Goal: Task Accomplishment & Management: Manage account settings

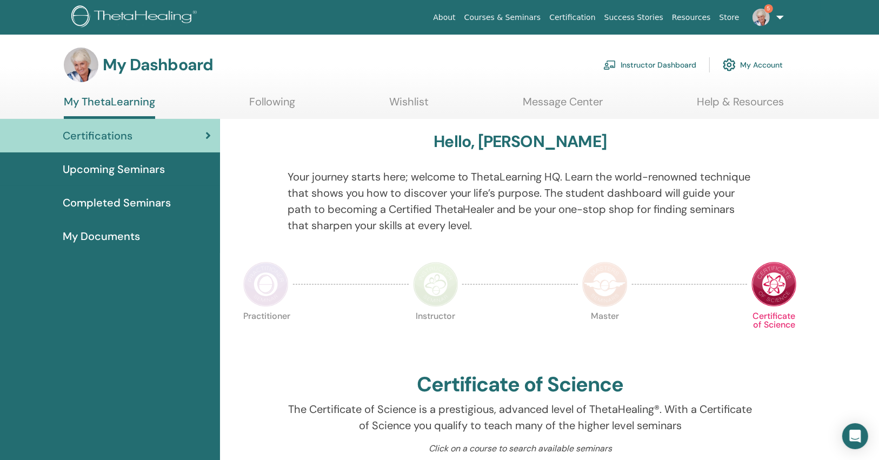
click at [653, 63] on link "Instructor Dashboard" at bounding box center [649, 65] width 93 height 24
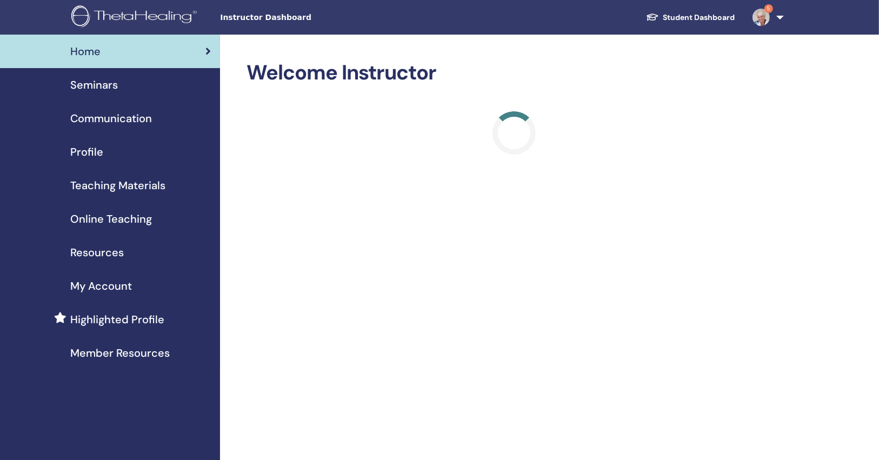
click at [153, 89] on div "Seminars" at bounding box center [110, 85] width 203 height 16
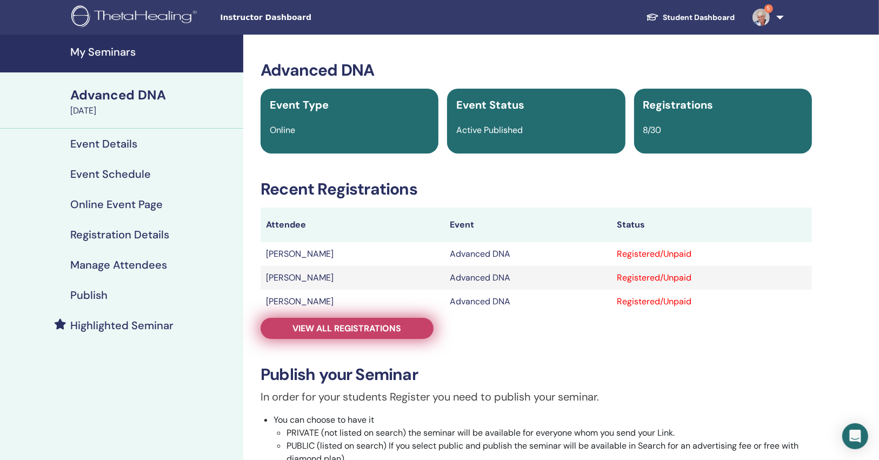
click at [313, 319] on link "View all registrations" at bounding box center [346, 328] width 173 height 21
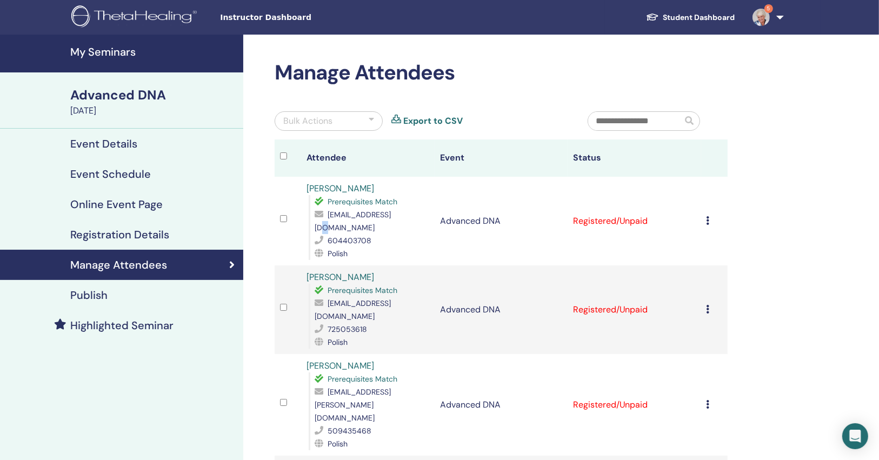
click at [391, 216] on span "brucjoanna@gmail.com" at bounding box center [352, 221] width 76 height 23
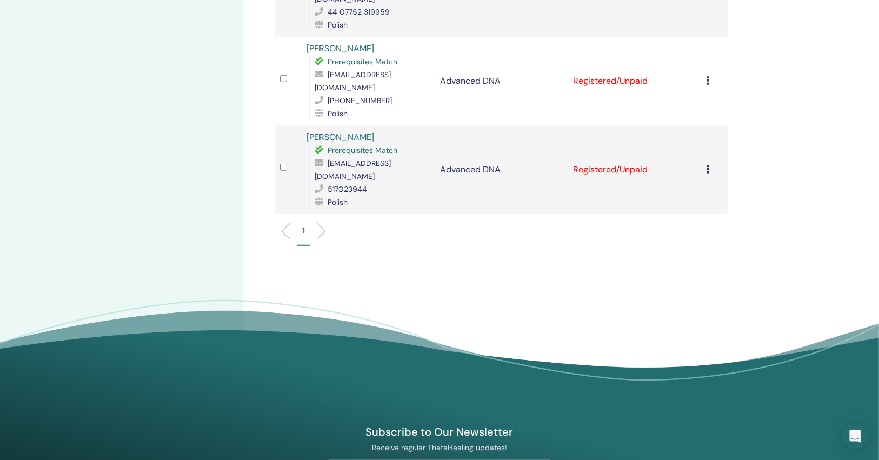
scroll to position [778, 0]
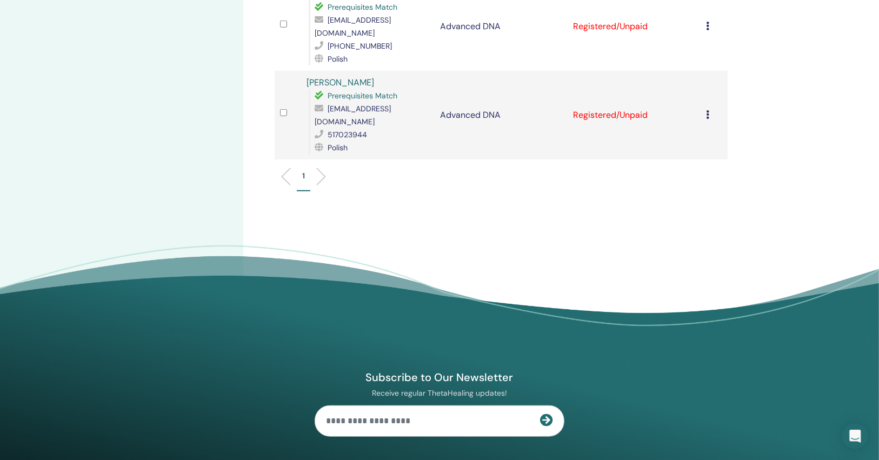
drag, startPoint x: 189, startPoint y: 80, endPoint x: 151, endPoint y: 38, distance: 56.3
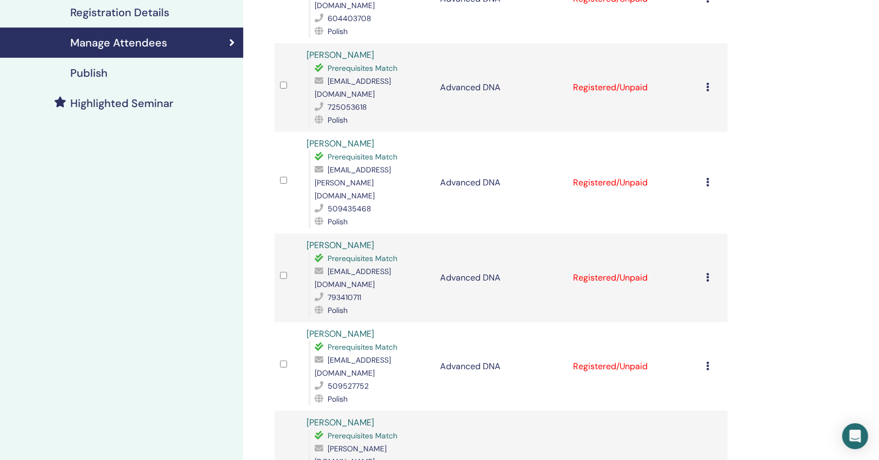
scroll to position [0, 0]
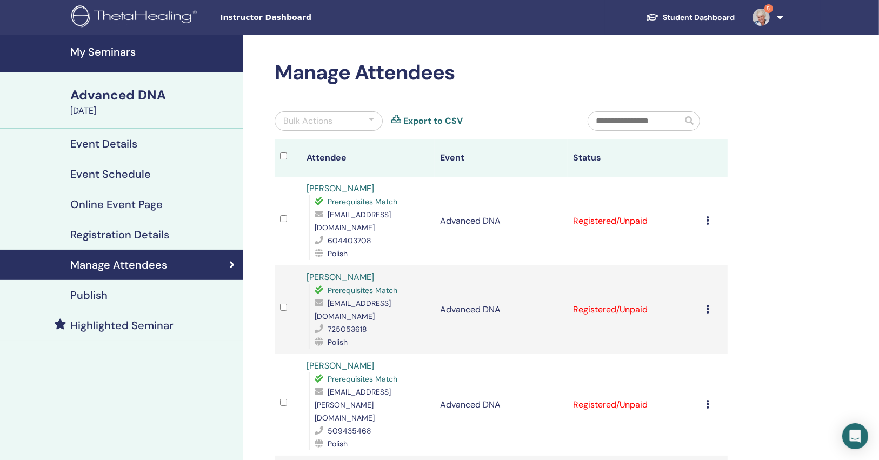
drag, startPoint x: 255, startPoint y: 270, endPoint x: 249, endPoint y: 5, distance: 264.9
click at [391, 212] on span "brucjoanna@gmail.com" at bounding box center [352, 221] width 76 height 23
copy span "brucjoanna@gmail.com"
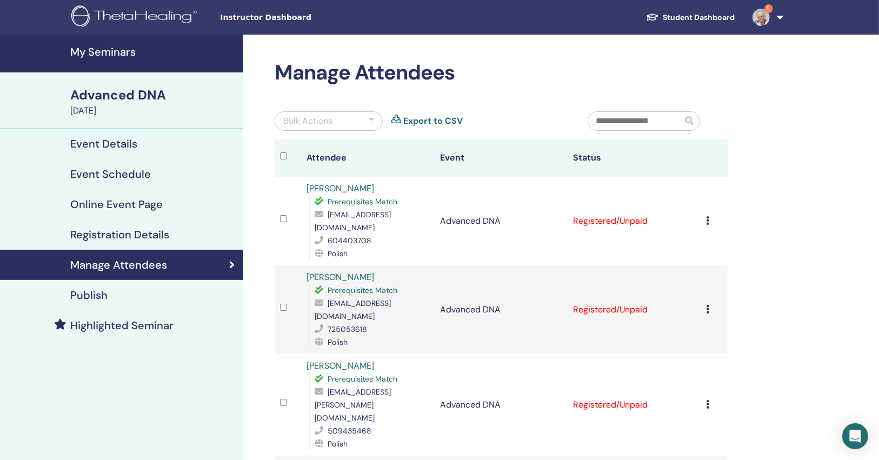
click at [708, 216] on icon at bounding box center [707, 220] width 3 height 9
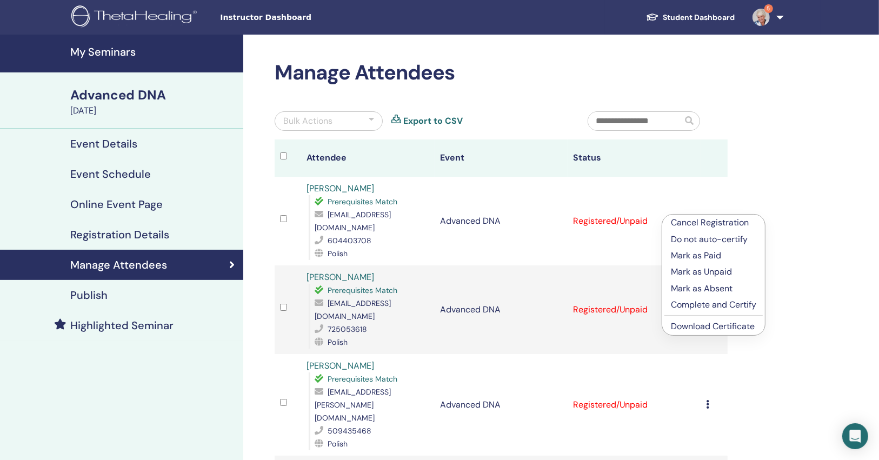
click at [699, 327] on link "Download Certificate" at bounding box center [713, 325] width 84 height 11
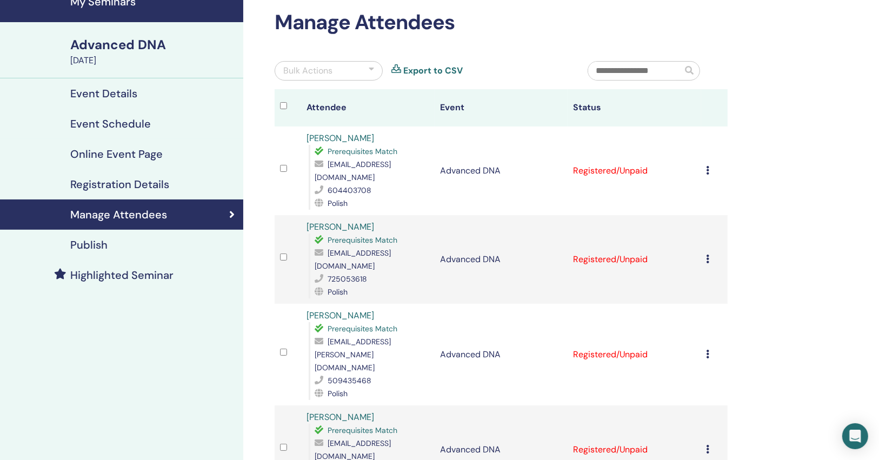
scroll to position [173, 0]
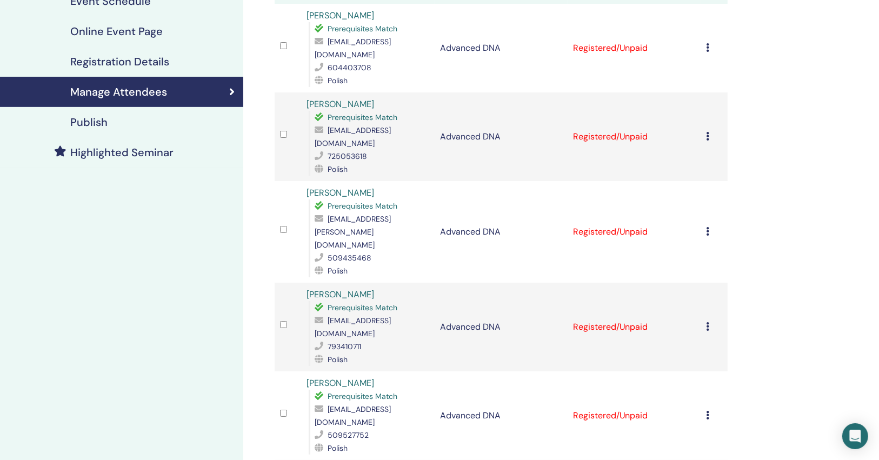
click at [366, 125] on span "monial85@wp.pl" at bounding box center [352, 136] width 76 height 23
copy span "monial85@wp.pl"
click at [709, 132] on icon at bounding box center [707, 136] width 3 height 9
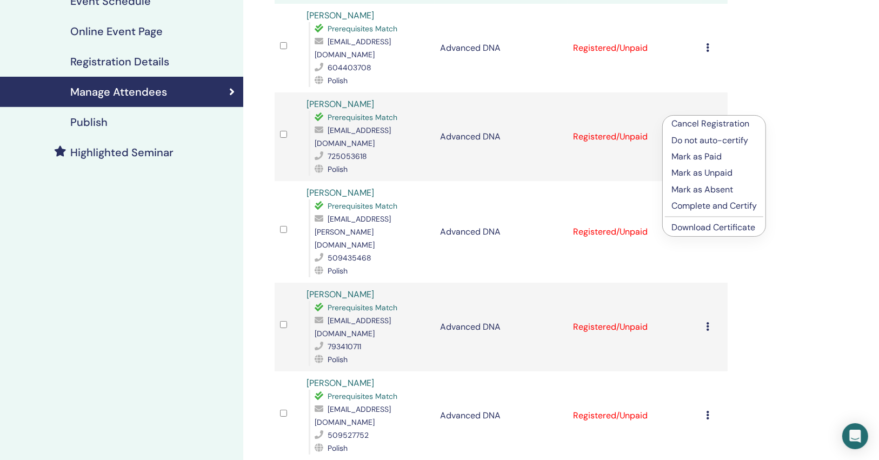
click at [685, 230] on link "Download Certificate" at bounding box center [713, 227] width 84 height 11
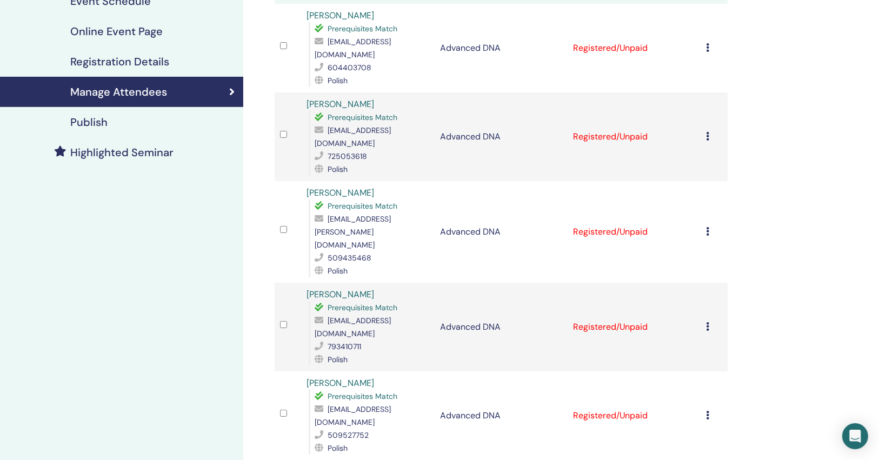
scroll to position [259, 0]
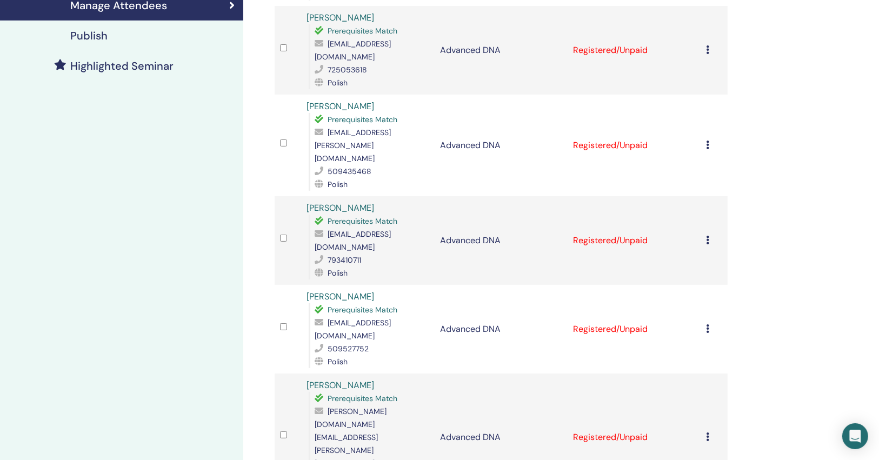
click at [381, 128] on span "szabelska.anita@gmail.com" at bounding box center [352, 146] width 76 height 36
copy span "szabelska.anita@gmail.com"
click at [712, 139] on div "Cancel Registration Do not auto-certify Mark as Paid Mark as Unpaid Mark as Abs…" at bounding box center [714, 145] width 16 height 13
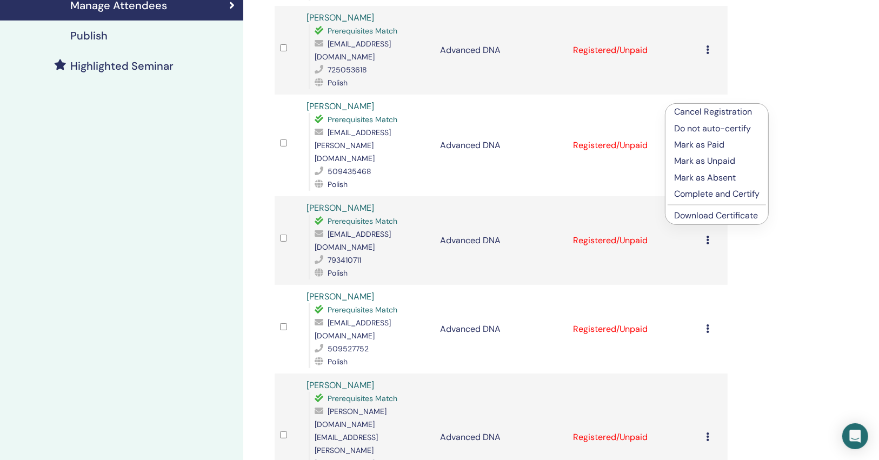
click at [680, 214] on link "Download Certificate" at bounding box center [716, 215] width 84 height 11
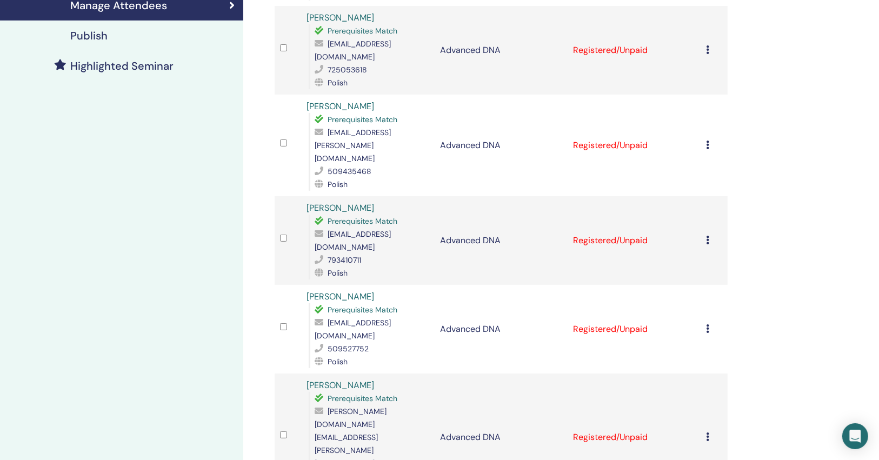
click at [386, 229] on span "matyszkiewicz_anna@o2.pl" at bounding box center [352, 240] width 76 height 23
click at [385, 229] on span "matyszkiewicz_anna@o2.pl" at bounding box center [352, 240] width 76 height 23
copy span "matyszkiewicz_anna@o2.pl"
click at [708, 236] on icon at bounding box center [707, 240] width 3 height 9
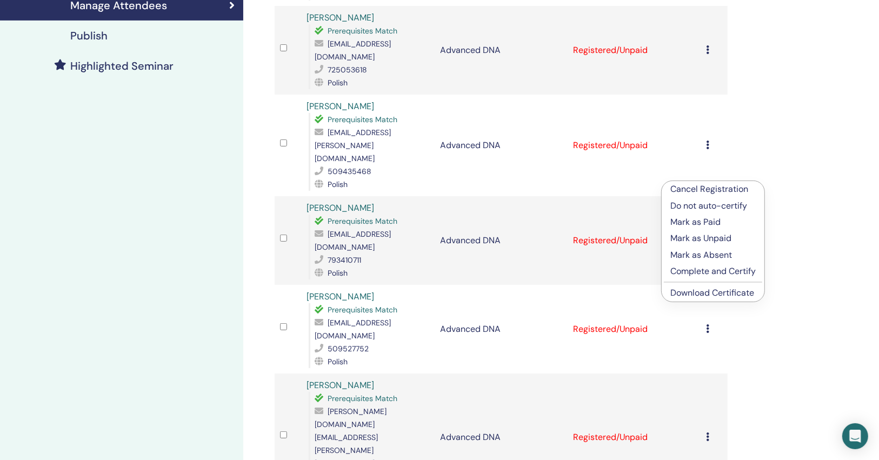
click at [705, 293] on link "Download Certificate" at bounding box center [712, 292] width 84 height 11
click at [391, 318] on span "oskar.wochna69@gmail.com" at bounding box center [352, 329] width 76 height 23
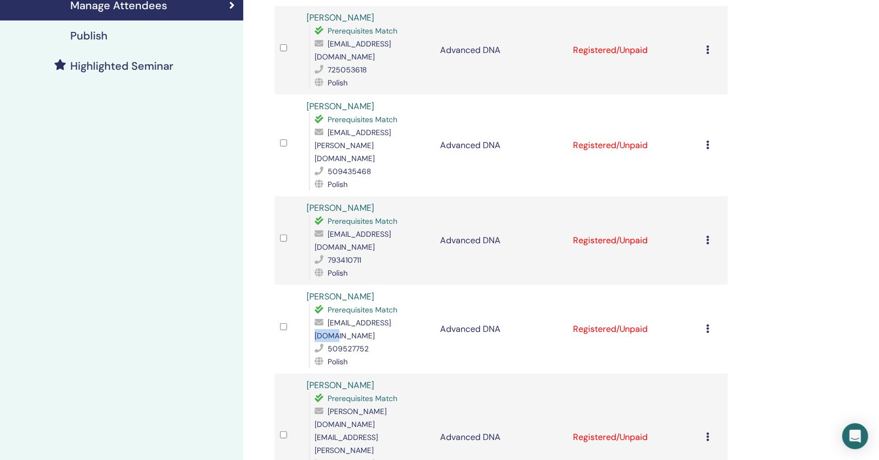
click at [391, 318] on span "oskar.wochna69@gmail.com" at bounding box center [352, 329] width 76 height 23
copy span "oskar.wochna69@gmail.com"
click at [707, 324] on icon at bounding box center [707, 328] width 3 height 9
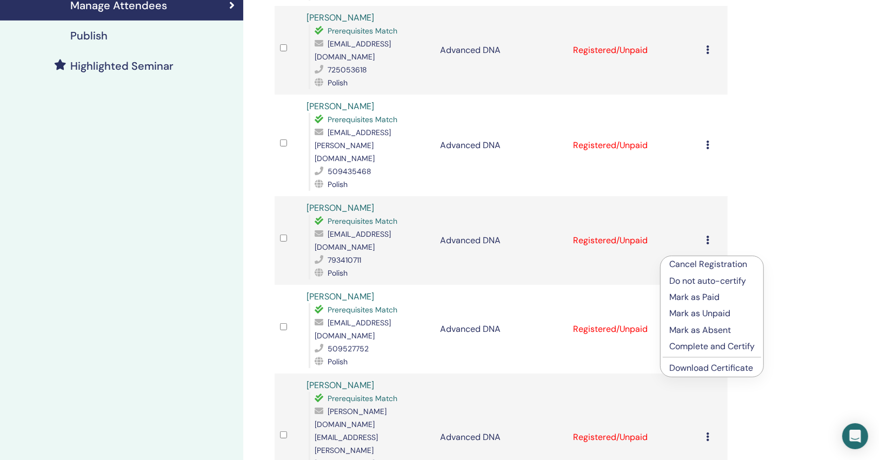
click at [693, 366] on link "Download Certificate" at bounding box center [711, 367] width 84 height 11
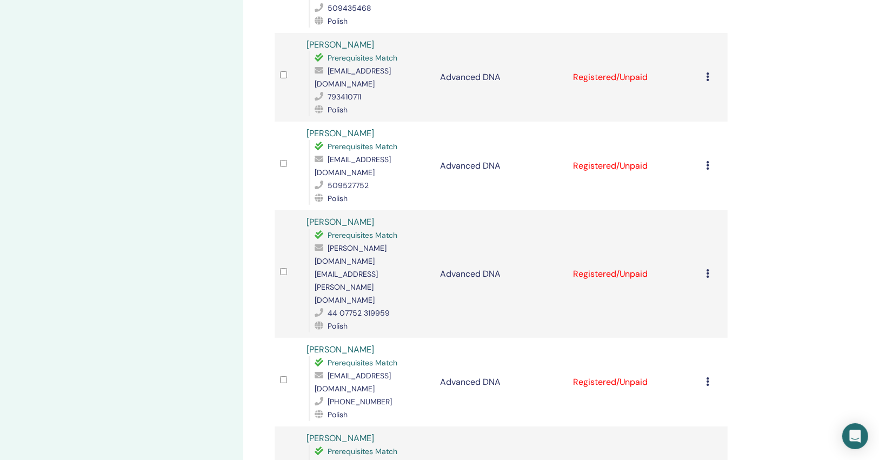
scroll to position [432, 0]
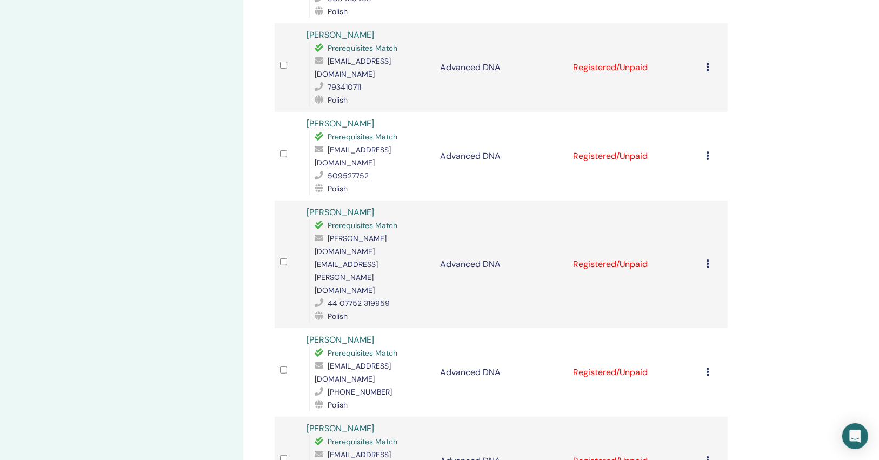
click at [378, 233] on span "magdalena.cieslak.uk@gmail.com" at bounding box center [350, 264] width 72 height 62
copy span "magdalena.cieslak.uk@gmail.com"
click at [873, 187] on div "My Seminars Advanced DNA September 12, 2025 Event Details Event Schedule Online…" at bounding box center [439, 150] width 879 height 1097
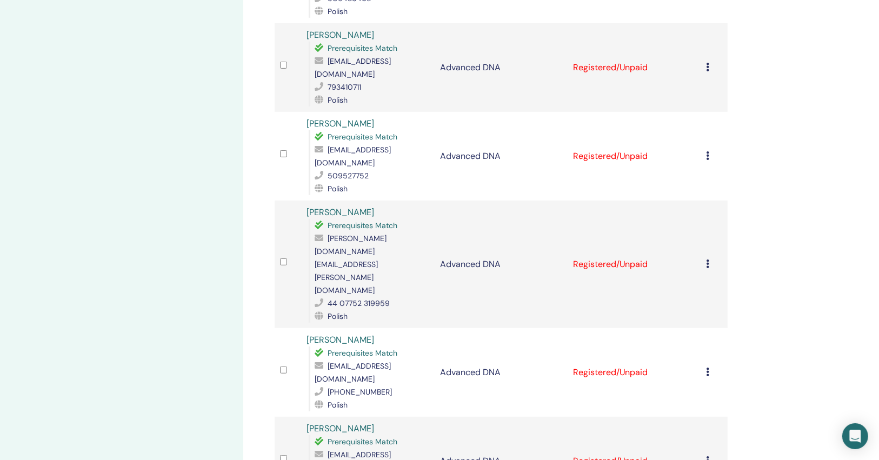
click at [706, 259] on icon at bounding box center [707, 263] width 3 height 9
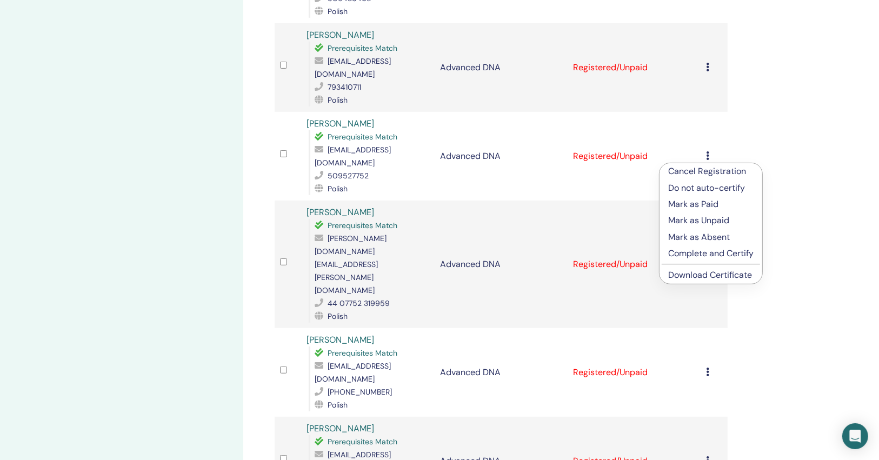
click at [722, 277] on link "Download Certificate" at bounding box center [710, 274] width 84 height 11
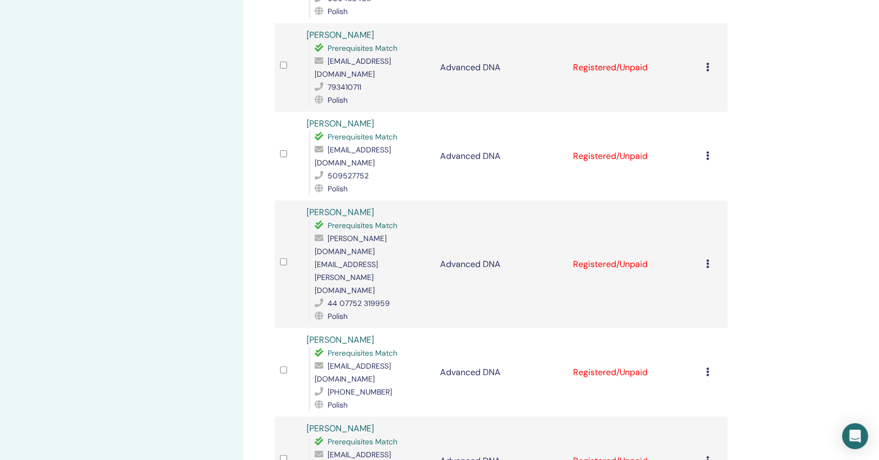
click at [380, 361] on span "agatathewriter@gmail.com" at bounding box center [352, 372] width 76 height 23
copy span "agatathewriter@gmail.com"
drag, startPoint x: 707, startPoint y: 247, endPoint x: 708, endPoint y: 256, distance: 8.7
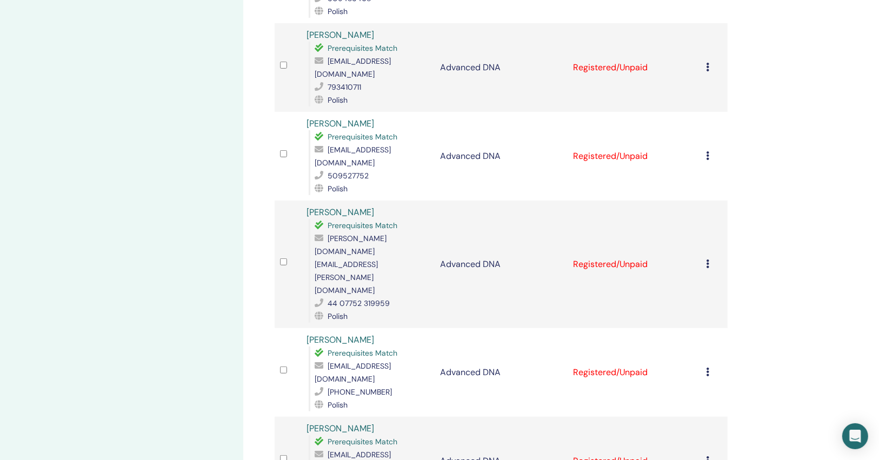
click at [707, 367] on icon at bounding box center [707, 371] width 3 height 9
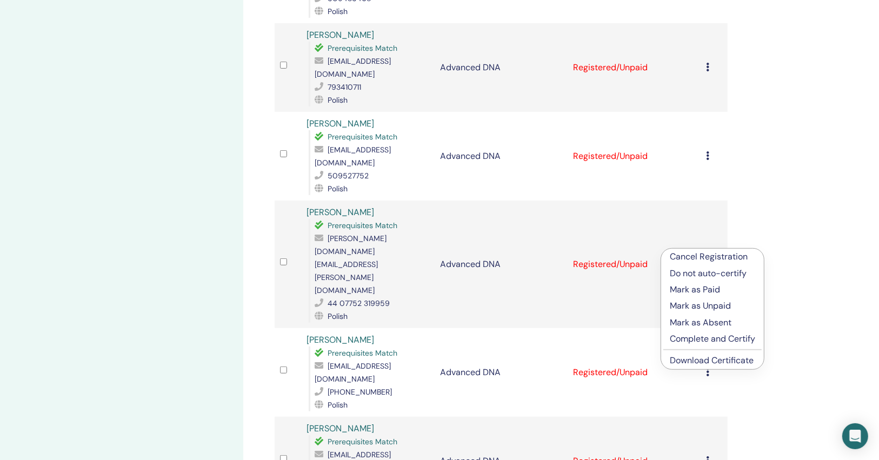
click at [698, 354] on link "Download Certificate" at bounding box center [712, 359] width 84 height 11
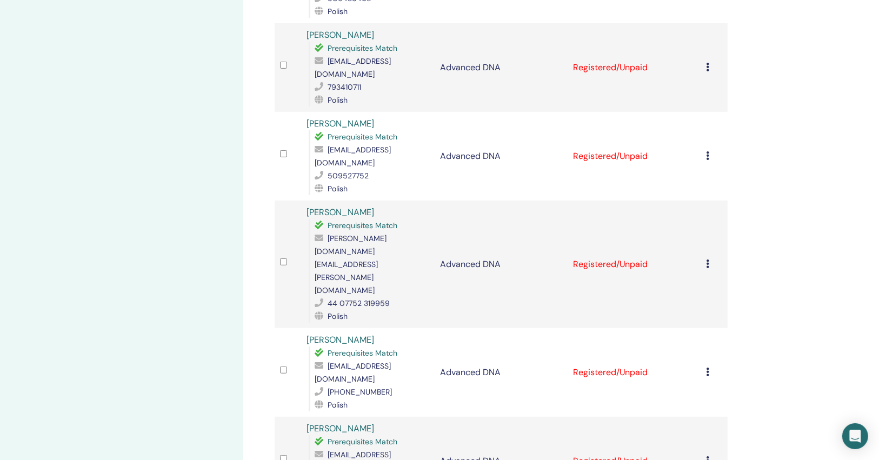
click at [391, 450] on span "ahajduk99@gmail.com" at bounding box center [352, 461] width 76 height 23
copy span "ahajduk99@gmail.com"
click at [711, 454] on div "Cancel Registration Do not auto-certify Mark as Paid Mark as Unpaid Mark as Abs…" at bounding box center [714, 460] width 16 height 13
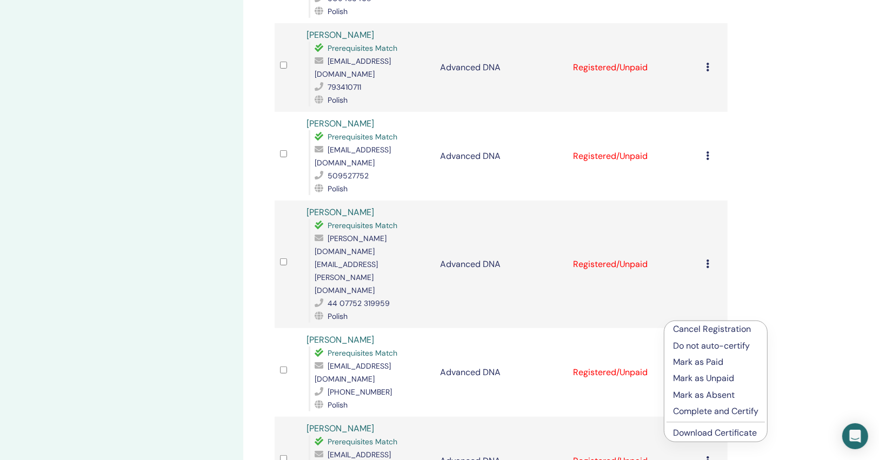
click at [714, 427] on link "Download Certificate" at bounding box center [715, 432] width 84 height 11
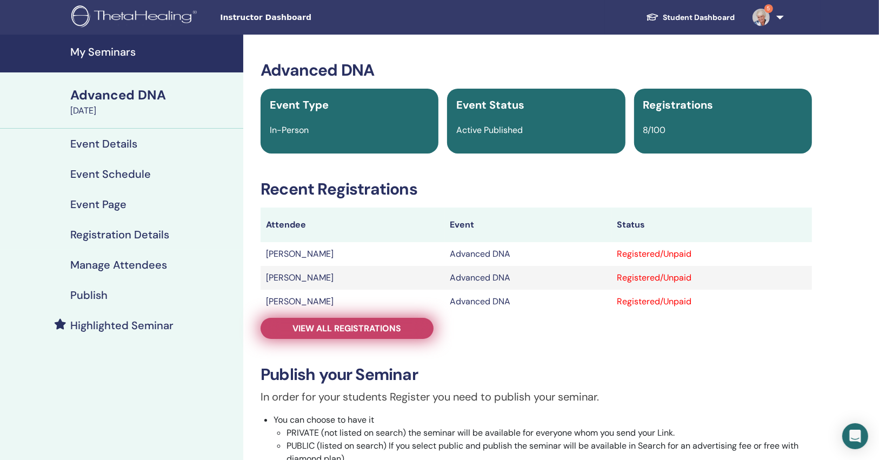
click at [287, 335] on link "View all registrations" at bounding box center [346, 328] width 173 height 21
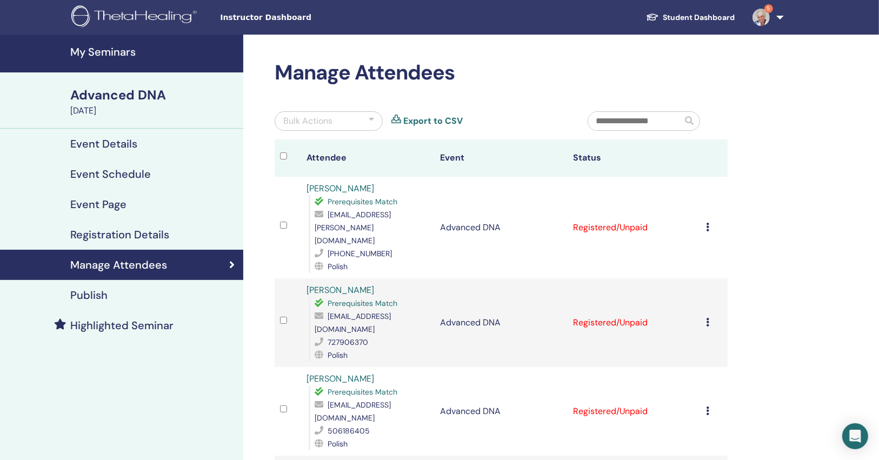
click at [391, 224] on span "[EMAIL_ADDRESS][PERSON_NAME][DOMAIN_NAME]" at bounding box center [352, 228] width 76 height 36
copy span "[EMAIL_ADDRESS][PERSON_NAME][DOMAIN_NAME]"
click at [353, 121] on div "Bulk Actions" at bounding box center [329, 120] width 108 height 19
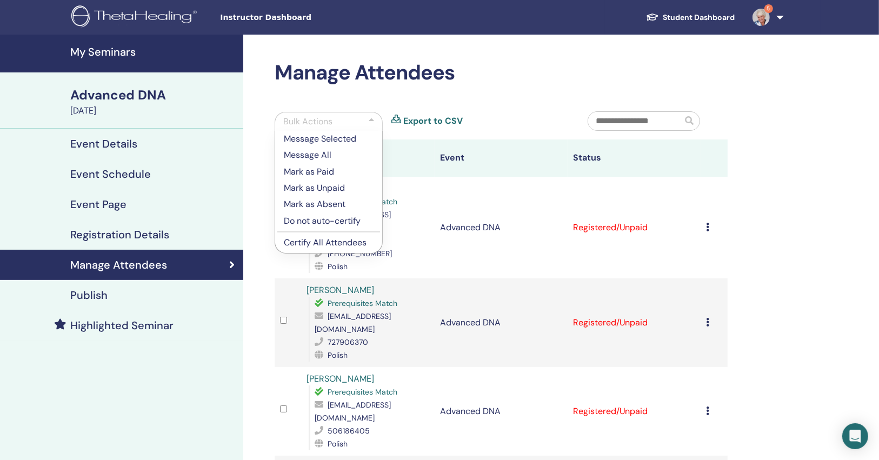
click at [706, 223] on icon at bounding box center [707, 227] width 3 height 9
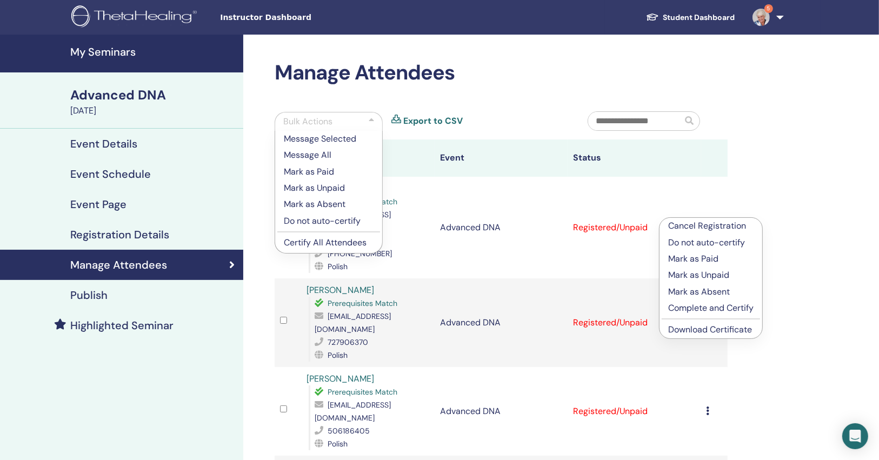
click at [682, 330] on link "Download Certificate" at bounding box center [710, 329] width 84 height 11
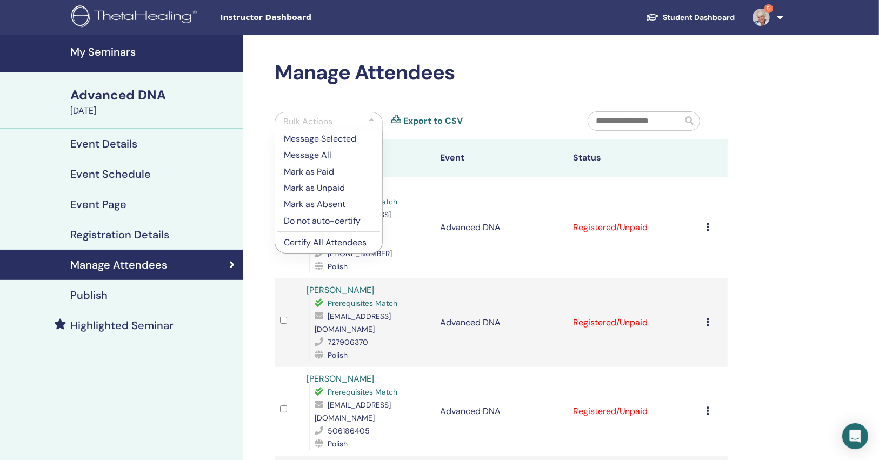
click at [472, 175] on th "Event" at bounding box center [500, 157] width 133 height 37
click at [391, 231] on span "[EMAIL_ADDRESS][PERSON_NAME][DOMAIN_NAME]" at bounding box center [352, 228] width 76 height 36
copy span "[EMAIL_ADDRESS][PERSON_NAME][DOMAIN_NAME]"
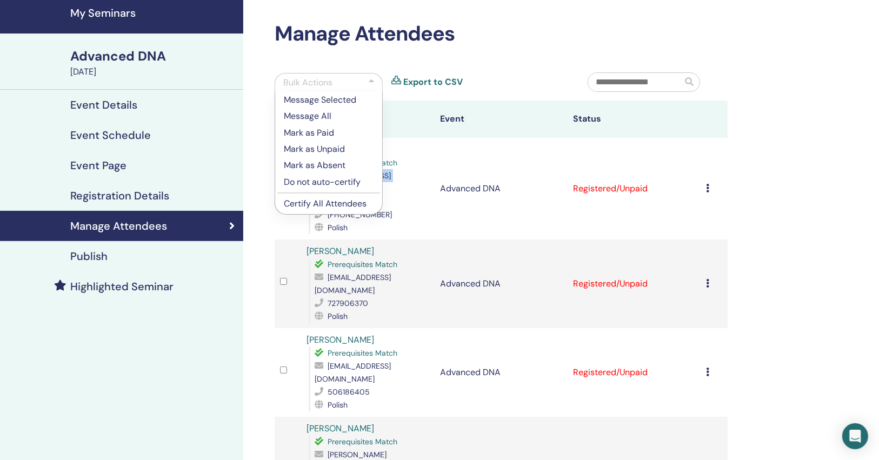
scroll to position [86, 0]
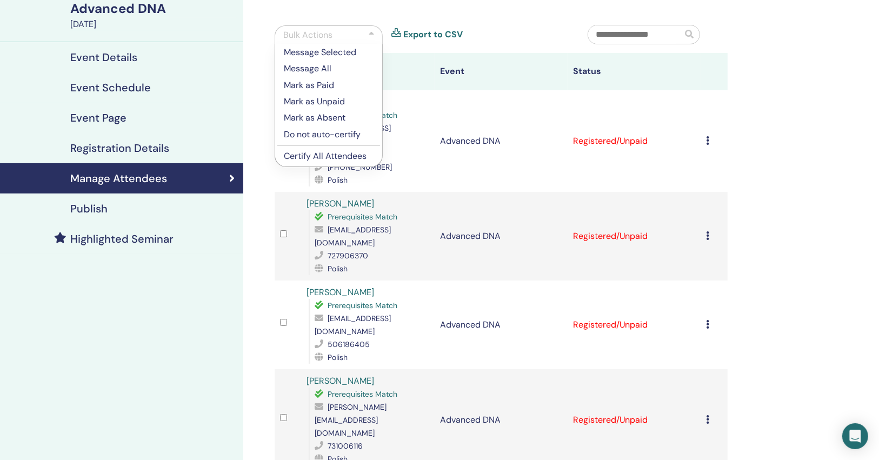
click at [391, 225] on span "[EMAIL_ADDRESS][DOMAIN_NAME]" at bounding box center [352, 236] width 76 height 23
copy span "[EMAIL_ADDRESS][DOMAIN_NAME]"
click at [707, 230] on div "Cancel Registration Do not auto-certify Mark as Paid Mark as Unpaid Mark as Abs…" at bounding box center [714, 236] width 16 height 13
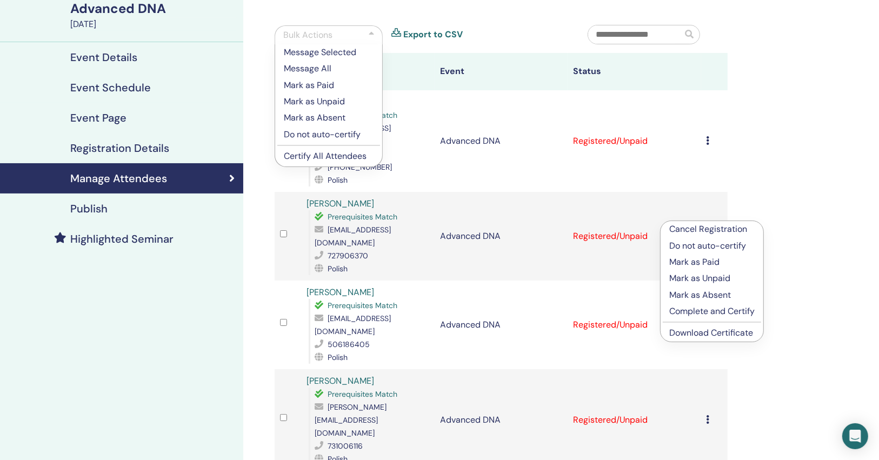
click at [706, 337] on link "Download Certificate" at bounding box center [711, 332] width 84 height 11
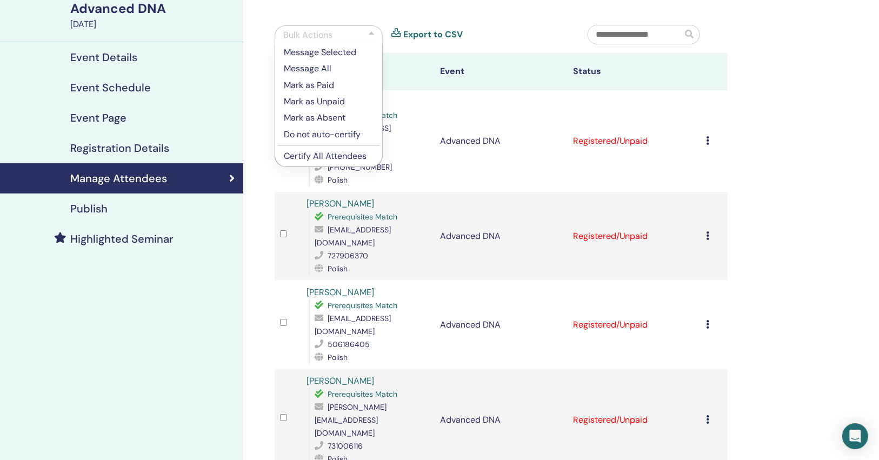
scroll to position [173, 0]
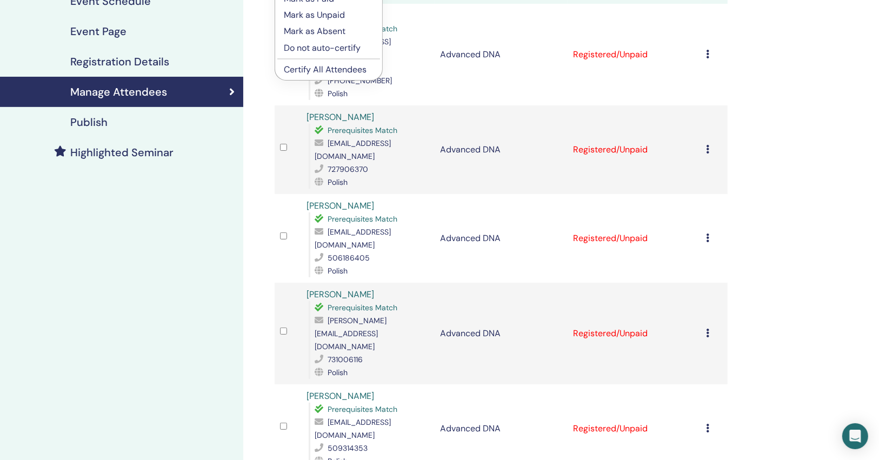
click at [378, 227] on span "[EMAIL_ADDRESS][DOMAIN_NAME]" at bounding box center [352, 238] width 76 height 23
click at [373, 227] on span "[EMAIL_ADDRESS][DOMAIN_NAME]" at bounding box center [352, 238] width 76 height 23
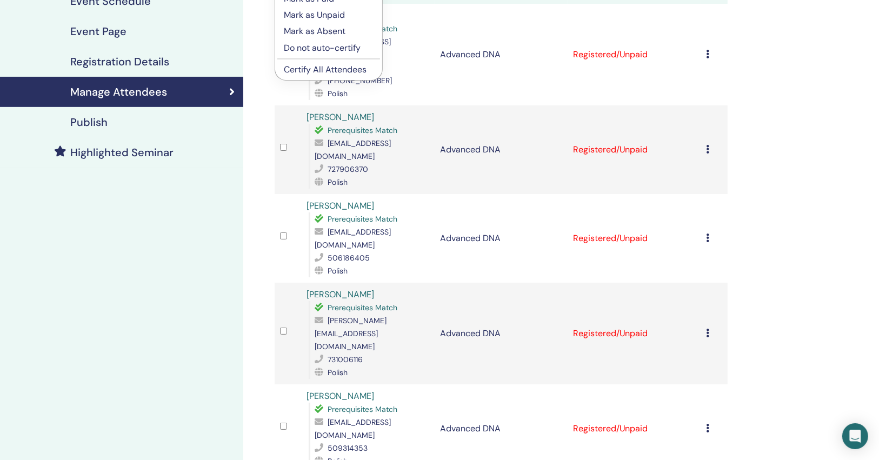
click at [707, 233] on icon at bounding box center [707, 237] width 3 height 9
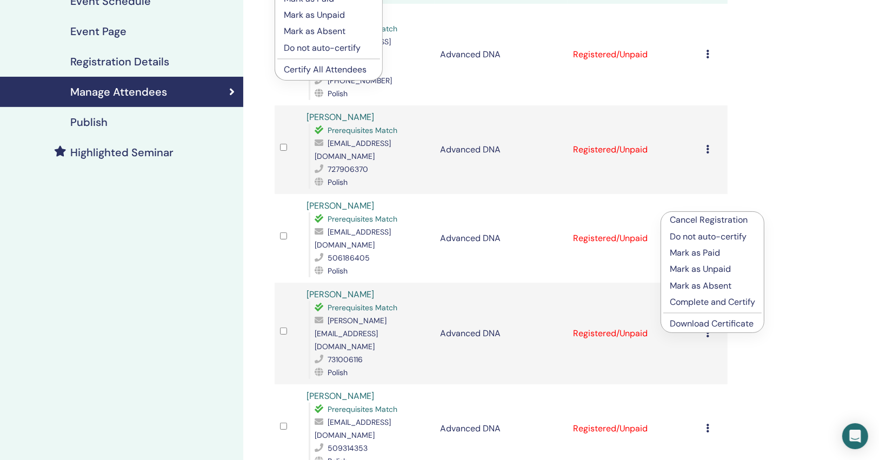
click at [684, 323] on link "Download Certificate" at bounding box center [712, 323] width 84 height 11
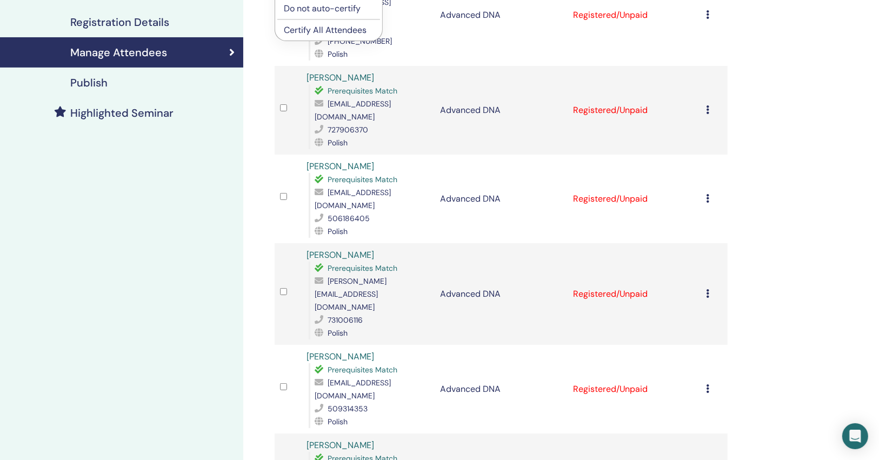
scroll to position [259, 0]
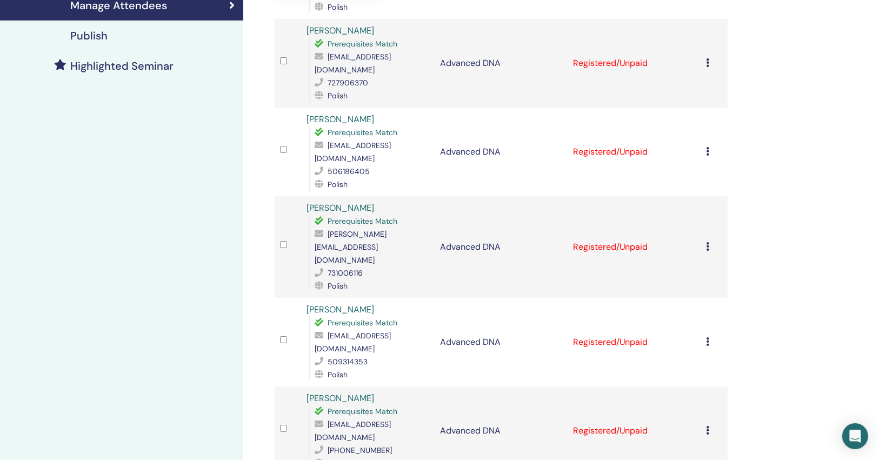
click at [360, 229] on span "[PERSON_NAME][EMAIL_ADDRESS][DOMAIN_NAME]" at bounding box center [350, 247] width 72 height 36
copy span "[PERSON_NAME][EMAIL_ADDRESS][DOMAIN_NAME]"
click at [709, 240] on div "Cancel Registration Do not auto-certify Mark as Paid Mark as Unpaid Mark as Abs…" at bounding box center [714, 246] width 16 height 13
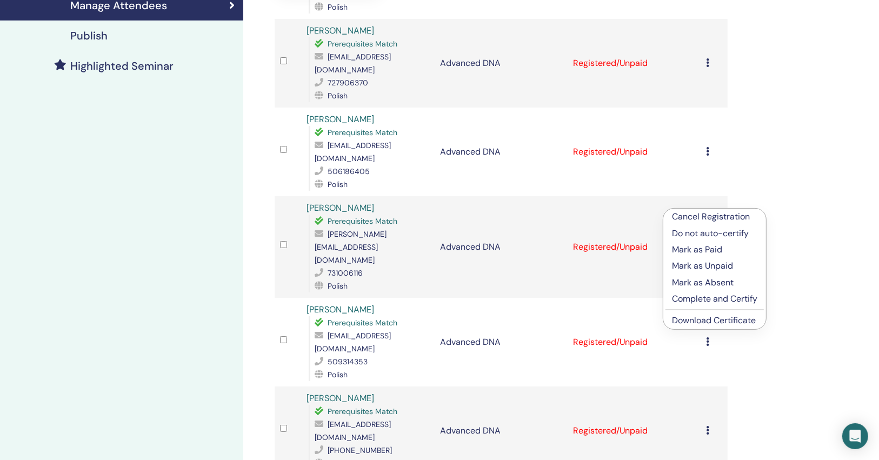
click at [698, 317] on link "Download Certificate" at bounding box center [714, 319] width 84 height 11
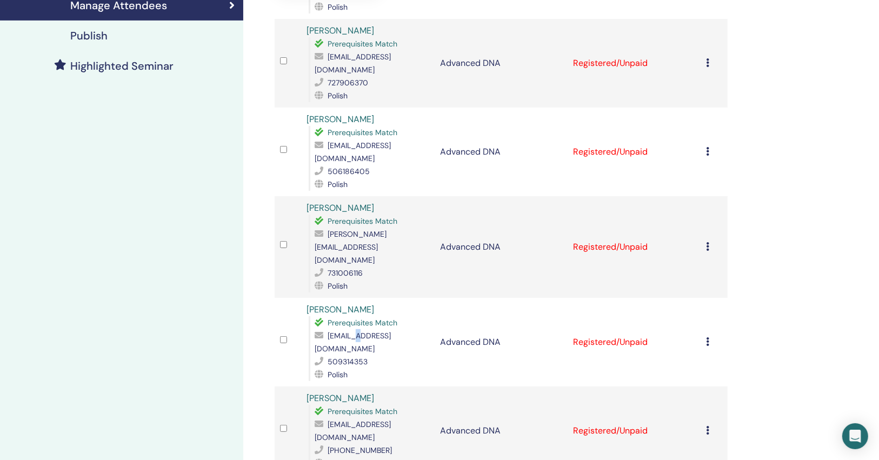
click at [352, 331] on span "[EMAIL_ADDRESS][DOMAIN_NAME]" at bounding box center [352, 342] width 76 height 23
copy span "[EMAIL_ADDRESS][DOMAIN_NAME]"
click at [709, 336] on div "Cancel Registration Do not auto-certify Mark as Paid Mark as Unpaid Mark as Abs…" at bounding box center [714, 342] width 16 height 13
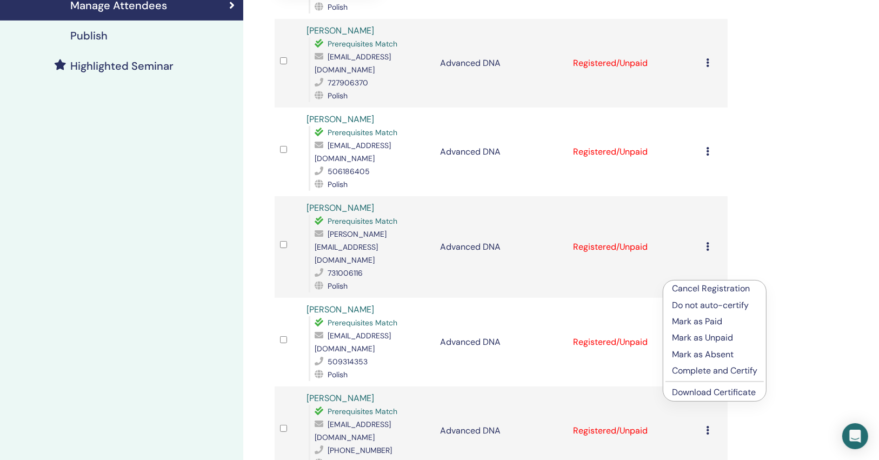
click at [688, 386] on link "Download Certificate" at bounding box center [714, 391] width 84 height 11
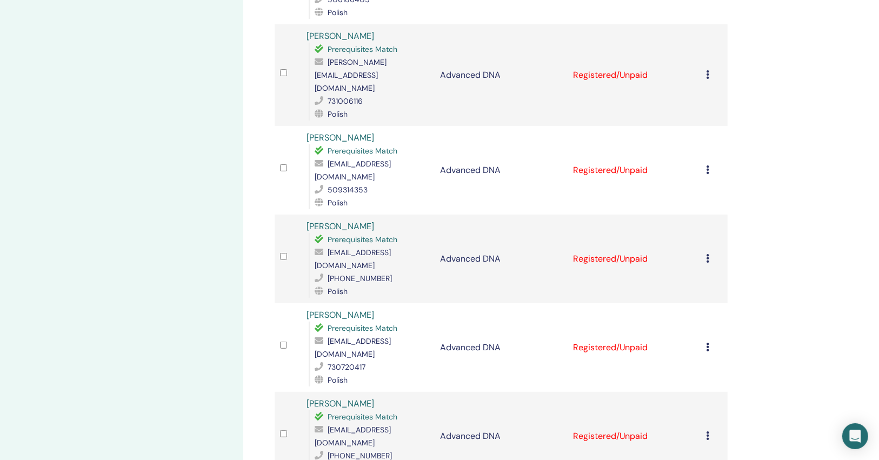
scroll to position [432, 0]
click at [379, 246] on span "[EMAIL_ADDRESS][DOMAIN_NAME]" at bounding box center [352, 257] width 76 height 23
copy span "[EMAIL_ADDRESS][DOMAIN_NAME]"
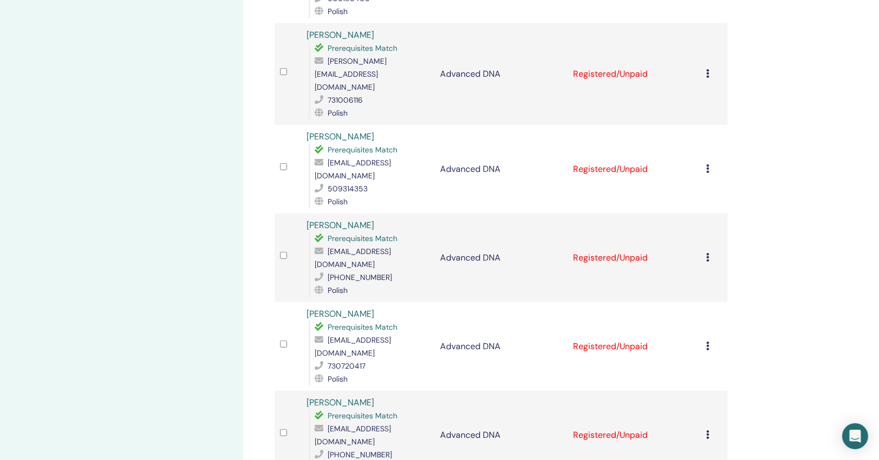
click at [706, 253] on icon at bounding box center [707, 257] width 3 height 9
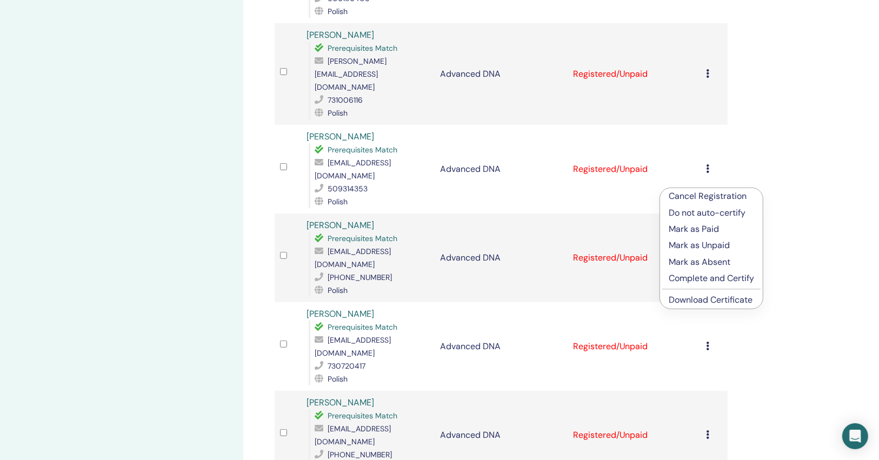
click at [694, 298] on link "Download Certificate" at bounding box center [710, 299] width 84 height 11
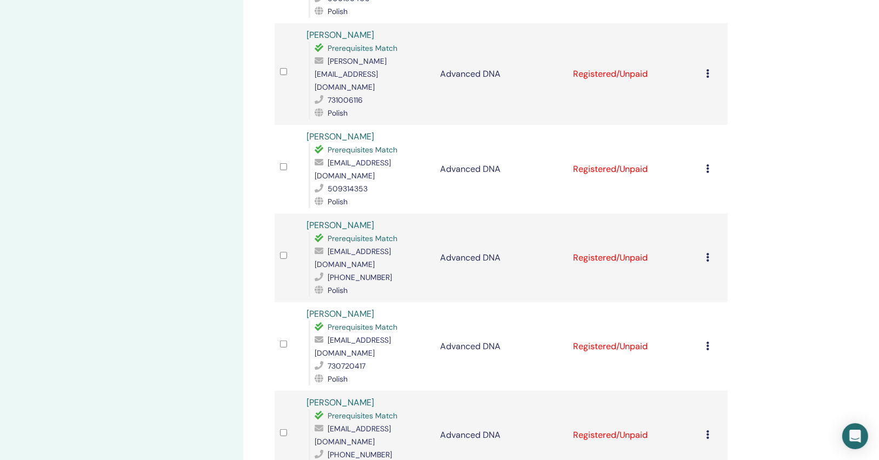
drag, startPoint x: 0, startPoint y: 204, endPoint x: 53, endPoint y: 210, distance: 53.3
click at [1, 204] on div "My Seminars Advanced DNA [DATE] Event Details Event Schedule Event Page Registr…" at bounding box center [121, 137] width 243 height 1071
click at [386, 335] on span "[EMAIL_ADDRESS][DOMAIN_NAME]" at bounding box center [352, 346] width 76 height 23
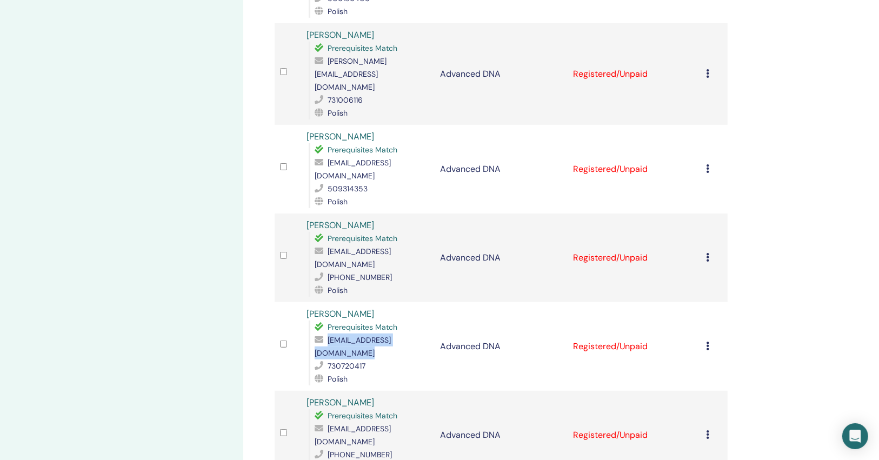
copy span "[EMAIL_ADDRESS][DOMAIN_NAME]"
click at [707, 342] on icon at bounding box center [707, 346] width 3 height 9
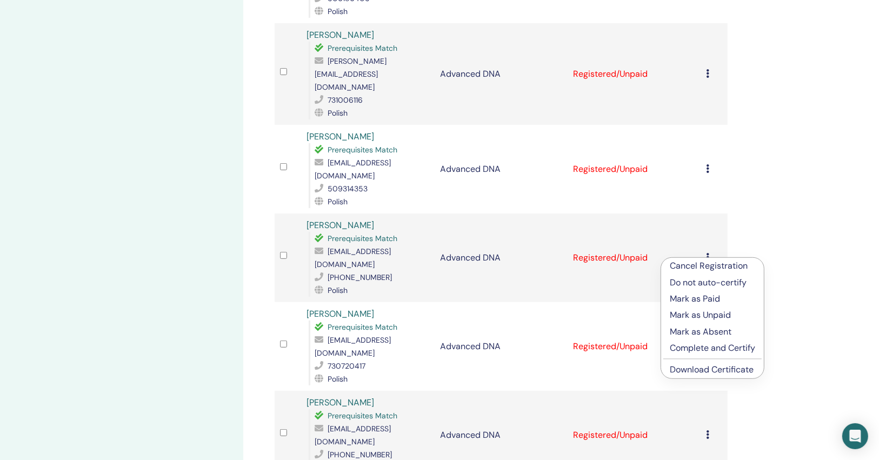
click at [687, 371] on link "Download Certificate" at bounding box center [712, 369] width 84 height 11
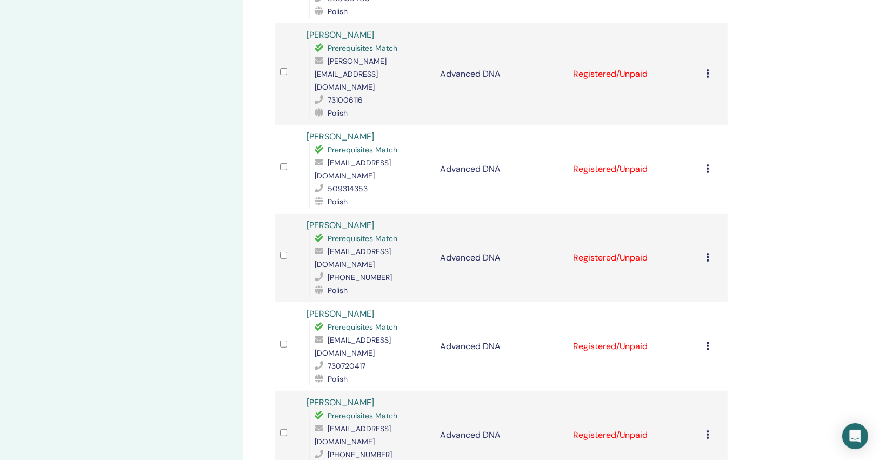
click at [388, 422] on div "[EMAIL_ADDRESS][DOMAIN_NAME]" at bounding box center [371, 435] width 114 height 26
copy span "[EMAIL_ADDRESS][DOMAIN_NAME]"
click at [708, 430] on icon at bounding box center [707, 434] width 3 height 9
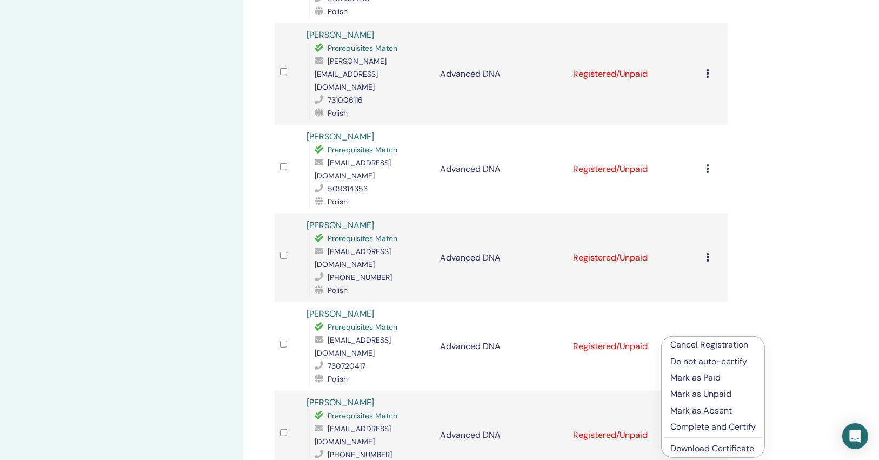
click at [681, 446] on link "Download Certificate" at bounding box center [712, 448] width 84 height 11
